Goal: Transaction & Acquisition: Purchase product/service

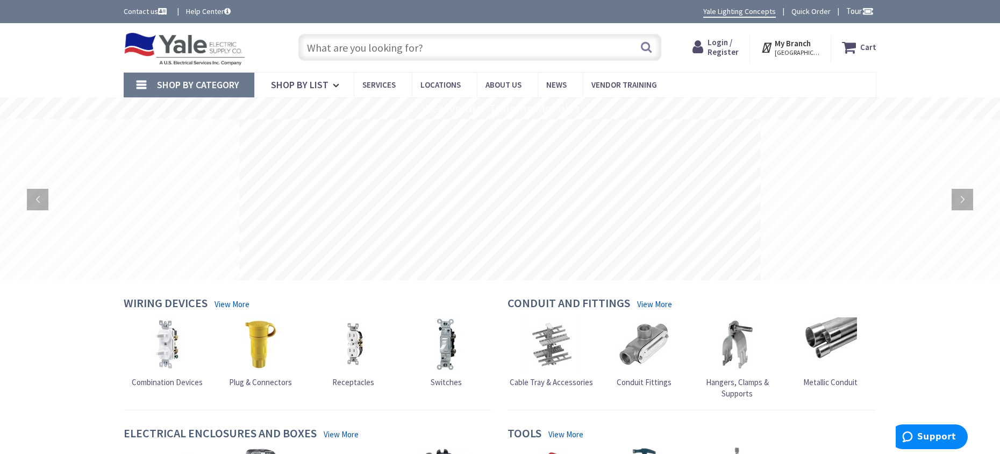
click at [345, 49] on input "text" at bounding box center [479, 47] width 363 height 27
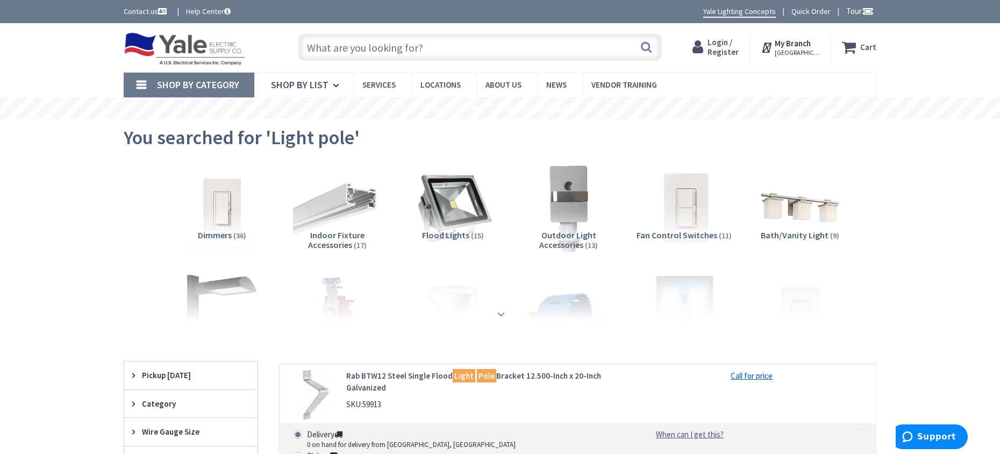
click at [222, 285] on div at bounding box center [499, 290] width 699 height 59
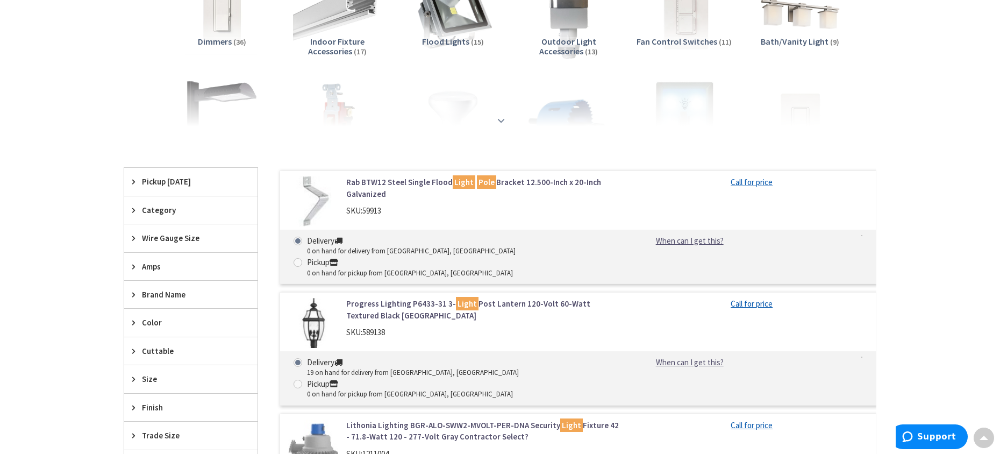
scroll to position [107, 0]
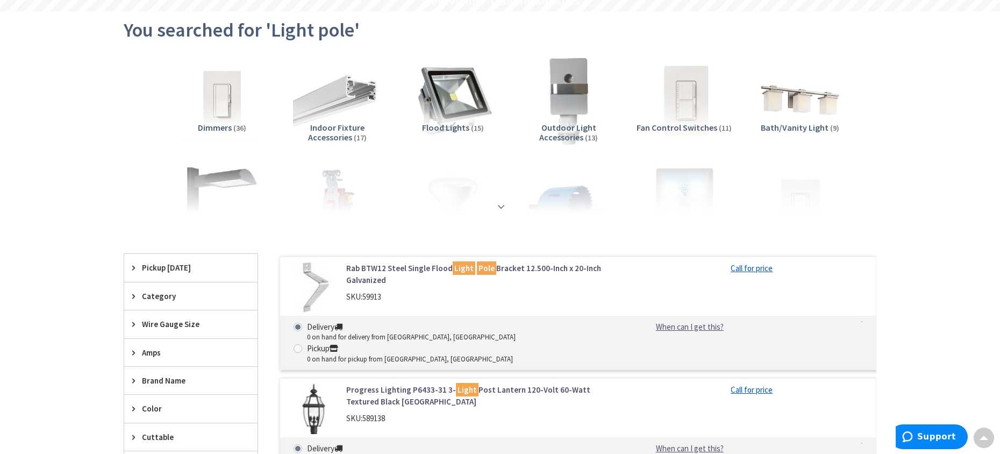
click at [492, 209] on div at bounding box center [499, 182] width 699 height 59
click at [503, 205] on strong at bounding box center [500, 206] width 13 height 12
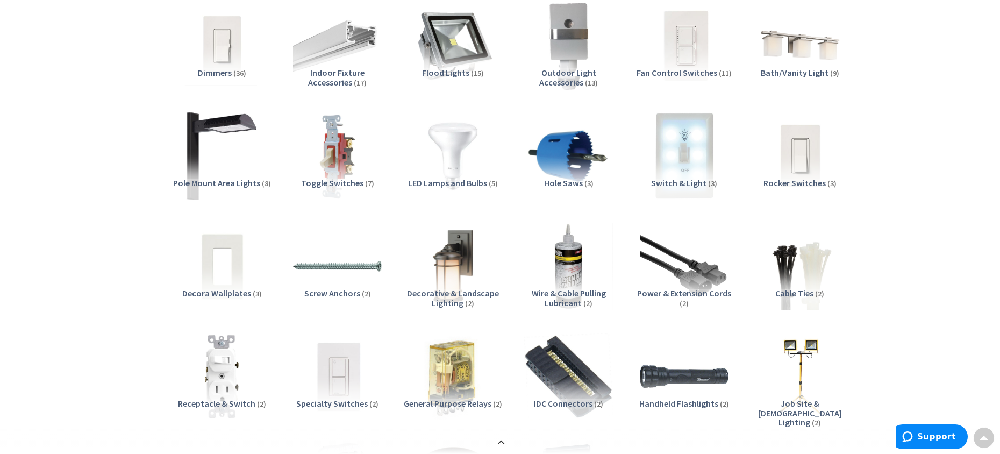
scroll to position [161, 0]
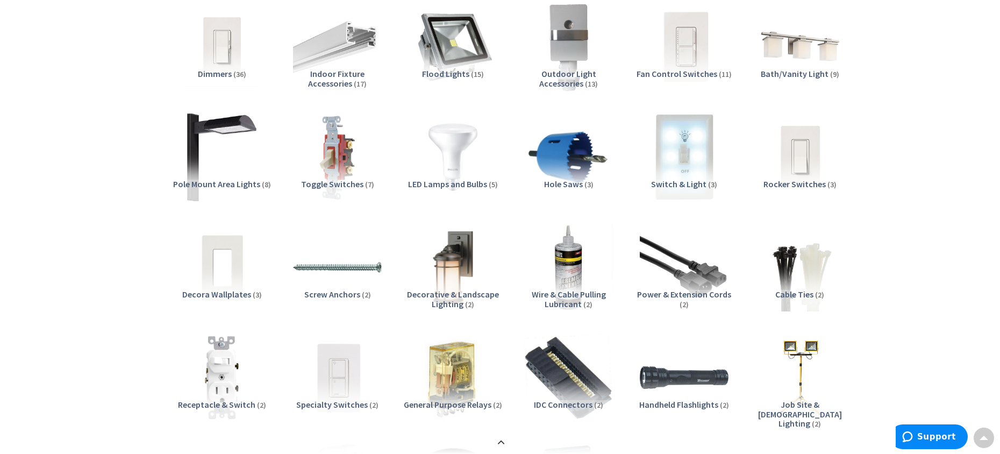
click at [247, 184] on span "Pole Mount Area Lights" at bounding box center [216, 183] width 87 height 11
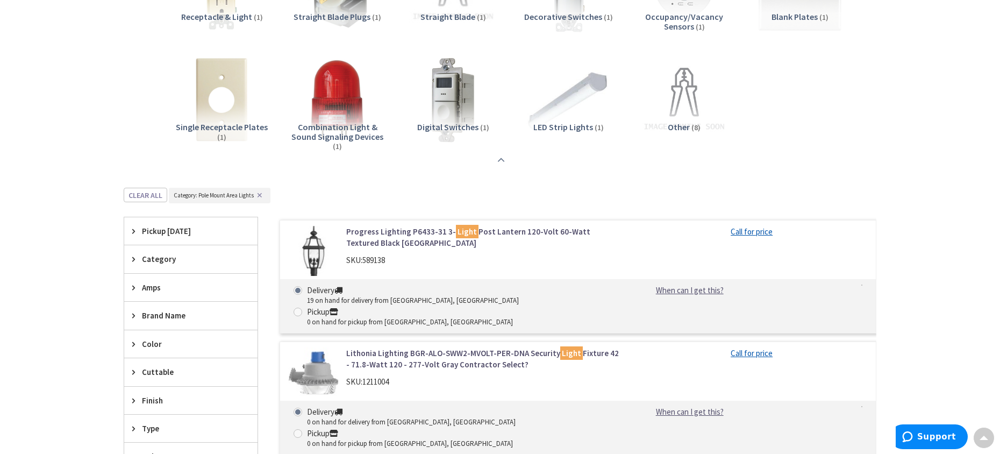
scroll to position [1021, 0]
